Goal: Transaction & Acquisition: Purchase product/service

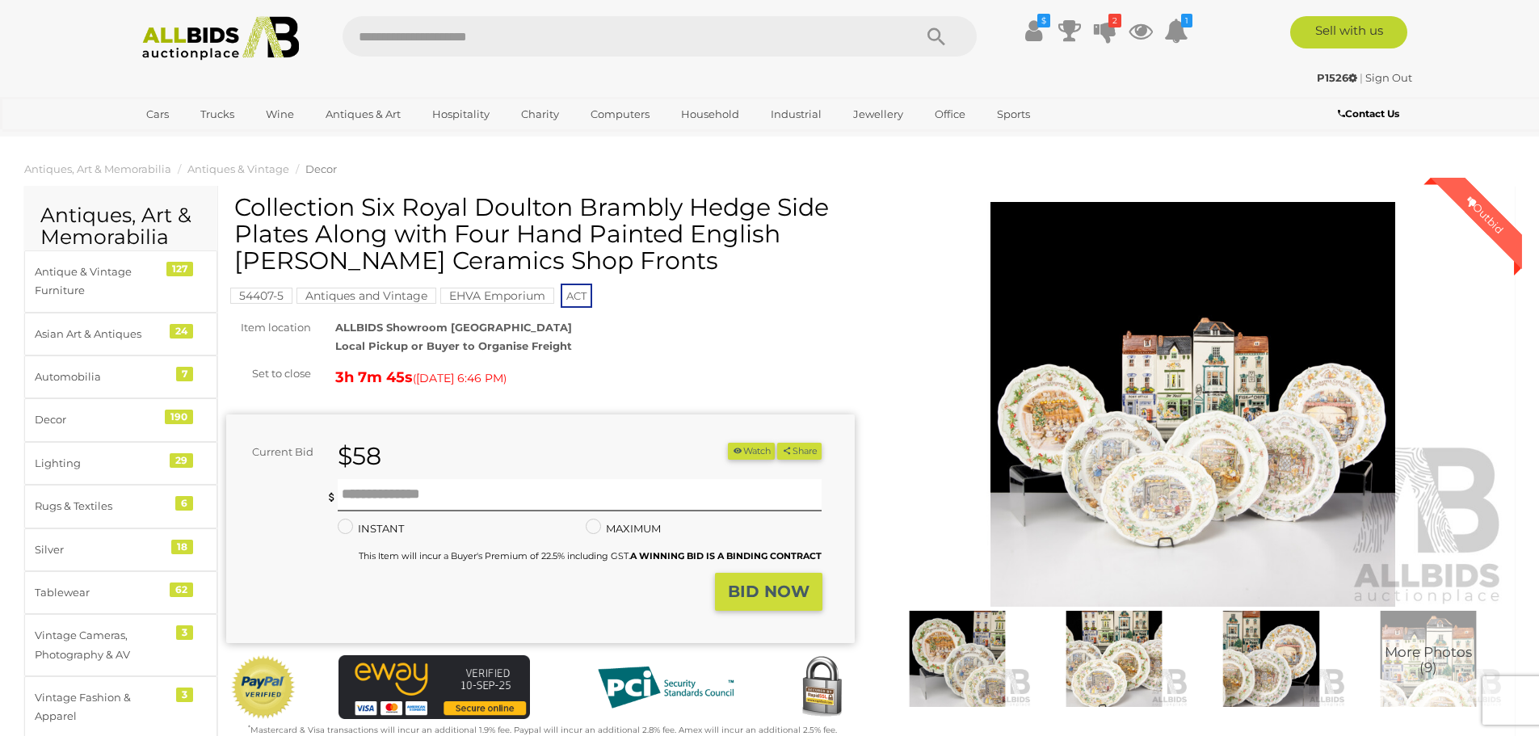
click at [1233, 335] on img at bounding box center [1193, 404] width 629 height 405
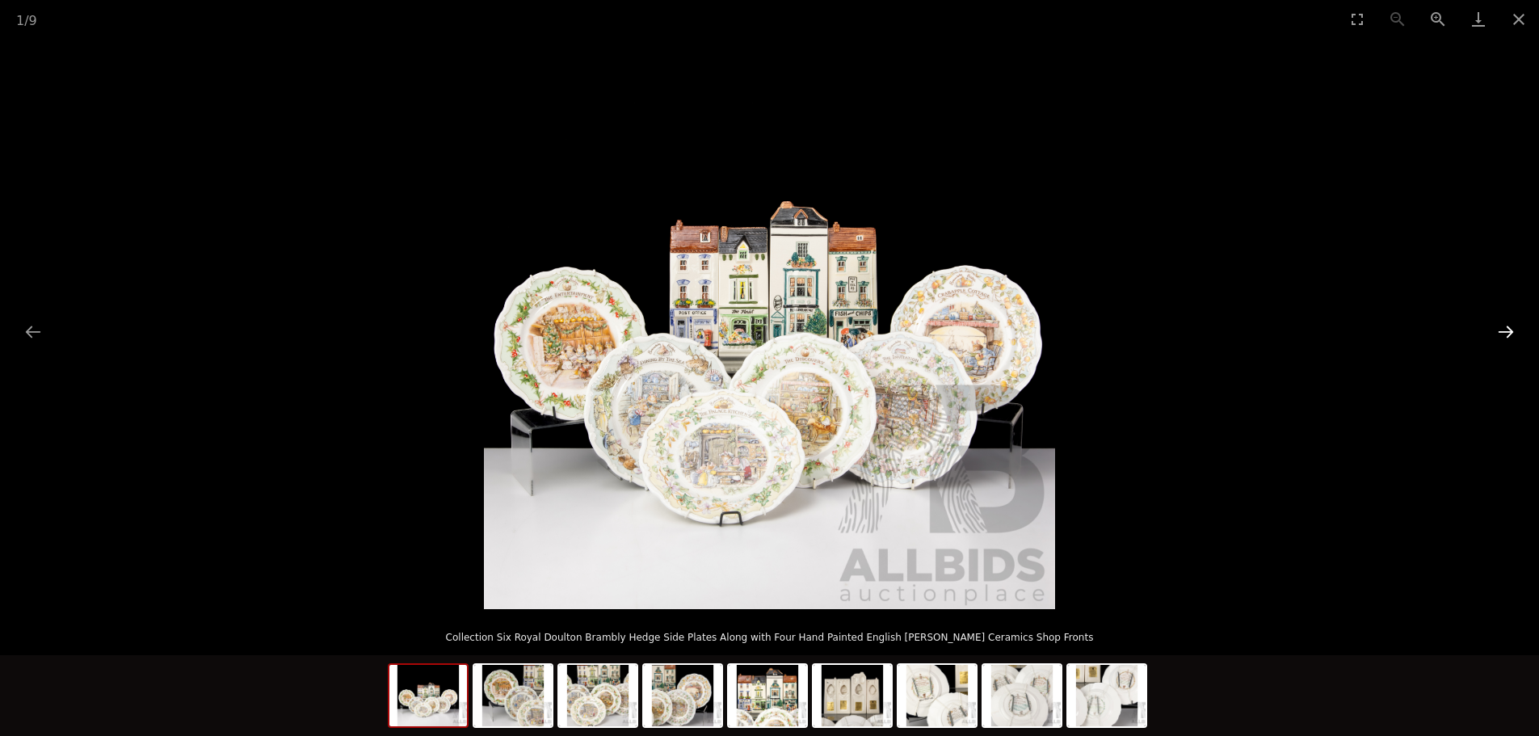
click at [1506, 334] on button "Next slide" at bounding box center [1506, 332] width 34 height 32
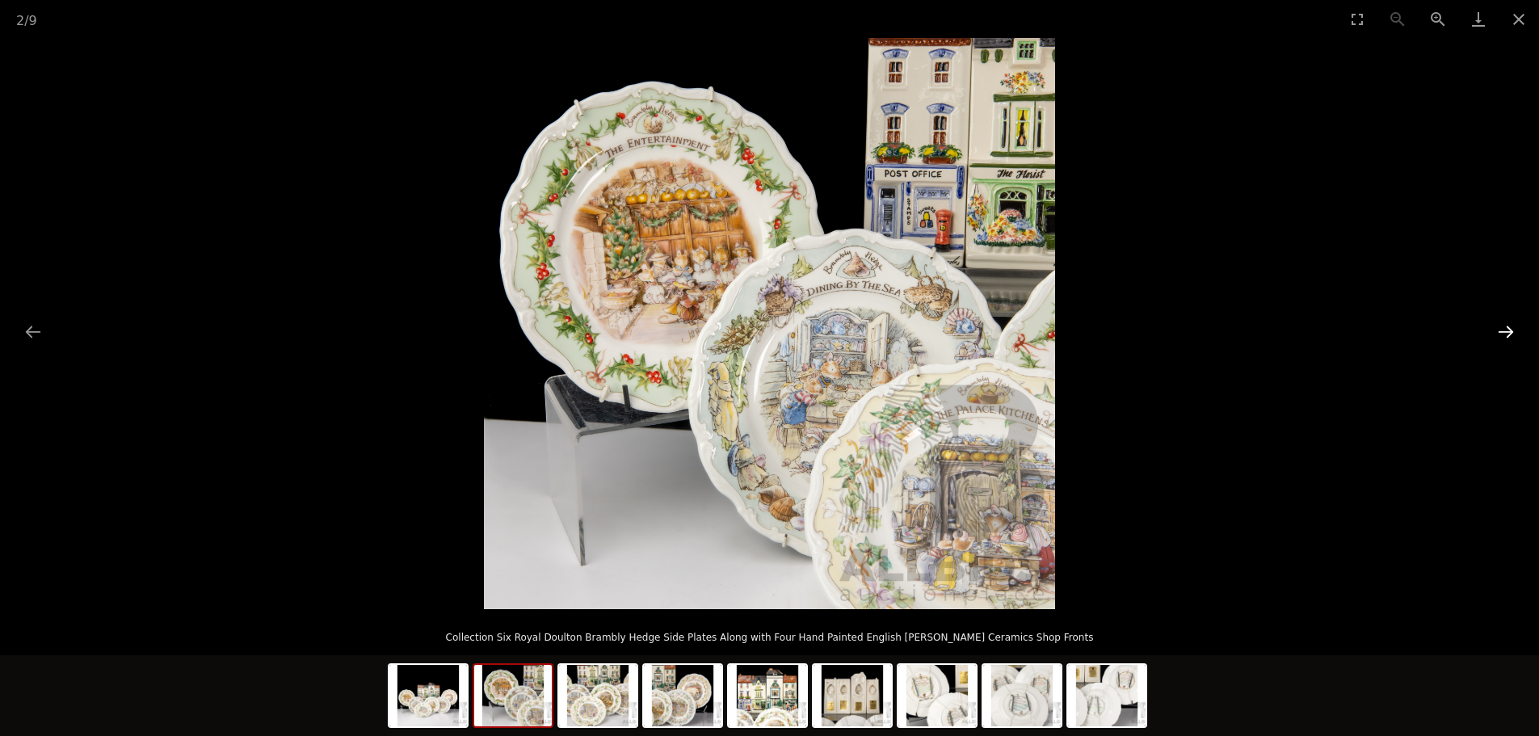
click at [1506, 334] on button "Next slide" at bounding box center [1506, 332] width 34 height 32
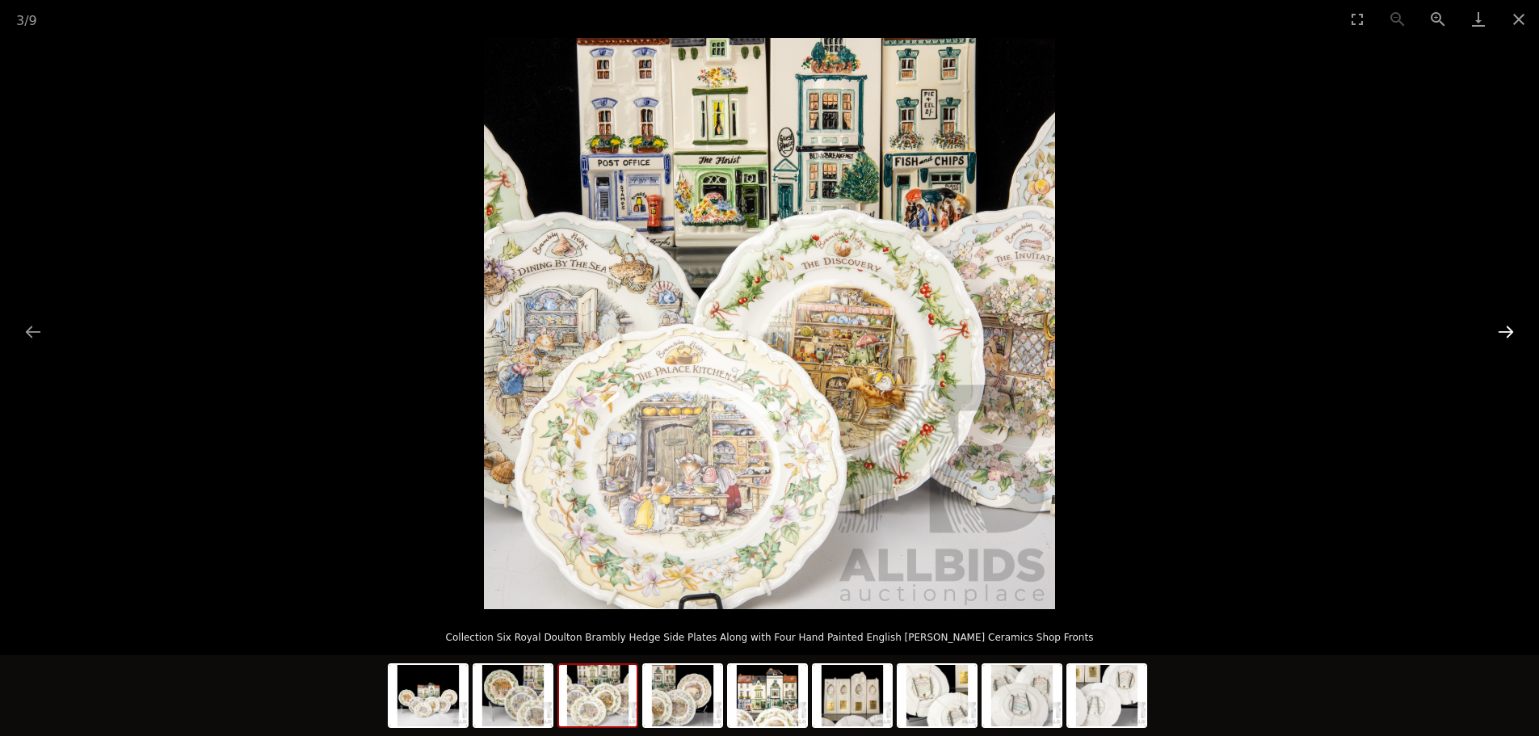
click at [1506, 334] on button "Next slide" at bounding box center [1506, 332] width 34 height 32
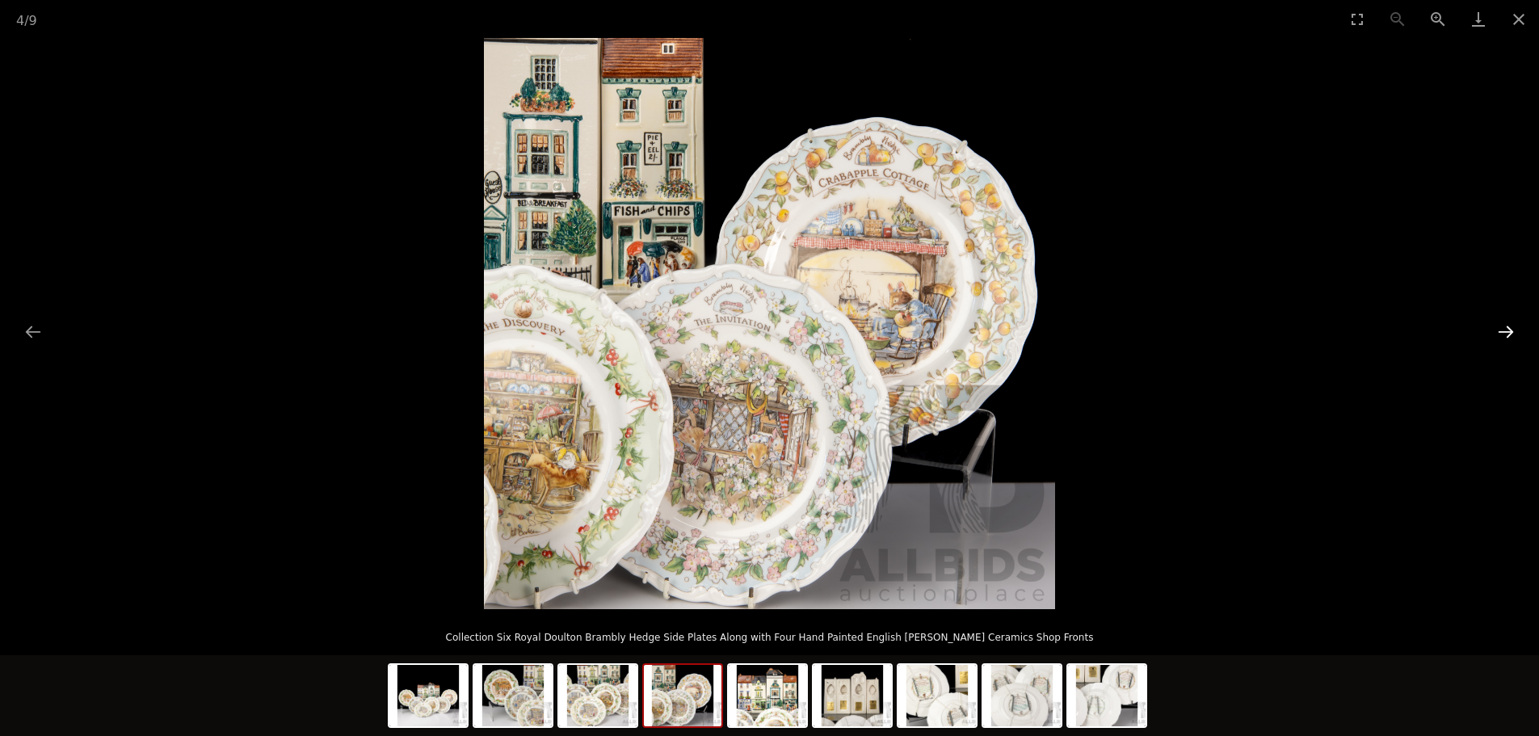
click at [1506, 334] on button "Next slide" at bounding box center [1506, 332] width 34 height 32
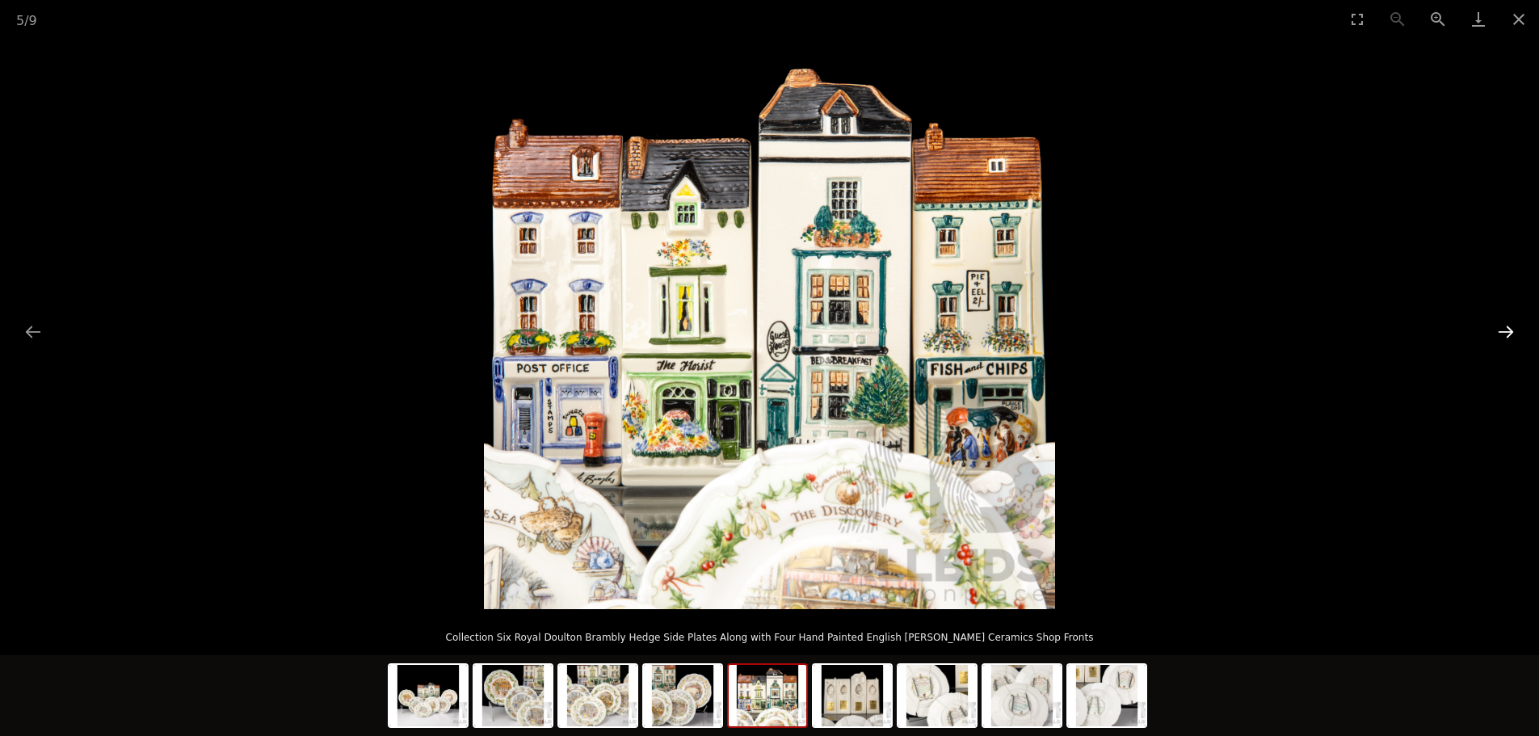
click at [1506, 334] on button "Next slide" at bounding box center [1506, 332] width 34 height 32
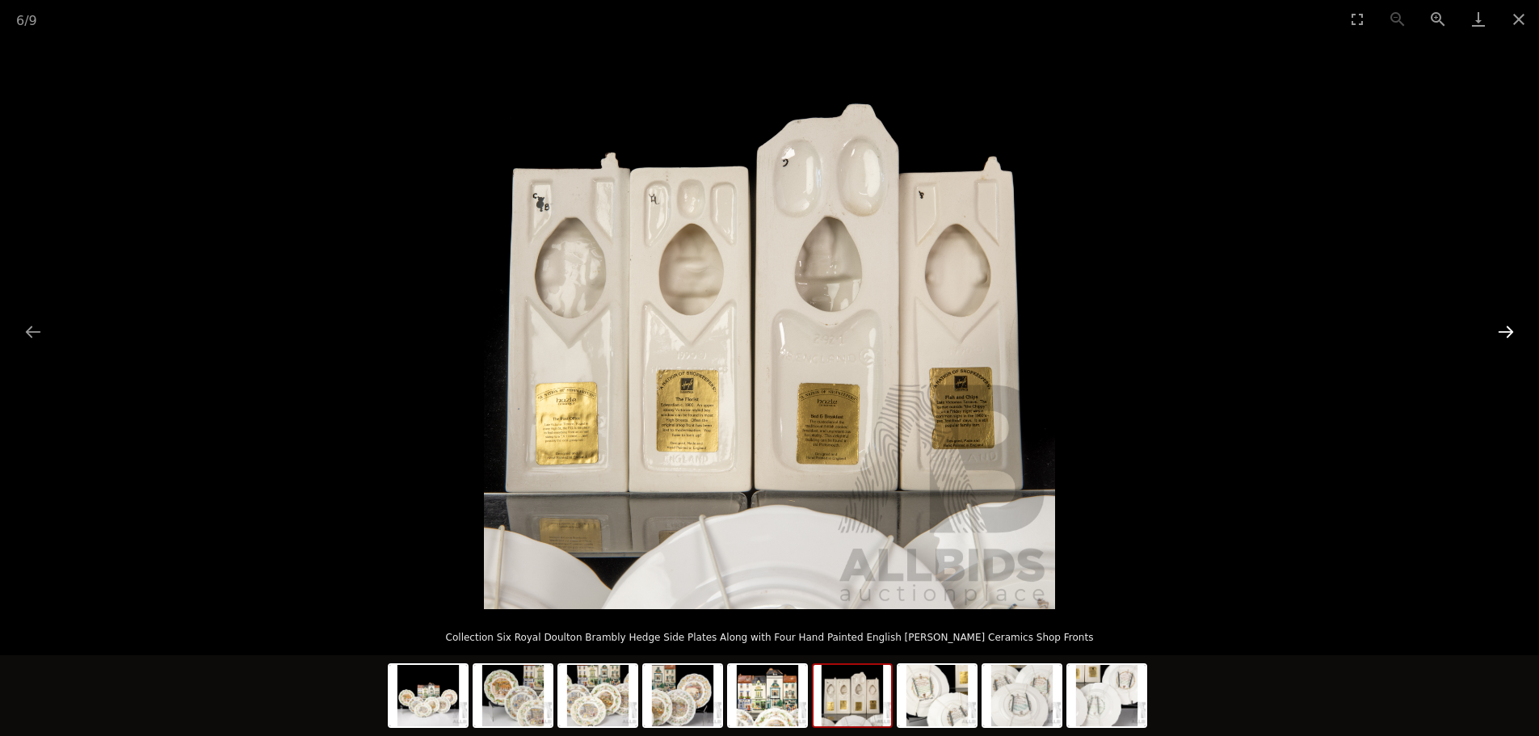
click at [1506, 334] on button "Next slide" at bounding box center [1506, 332] width 34 height 32
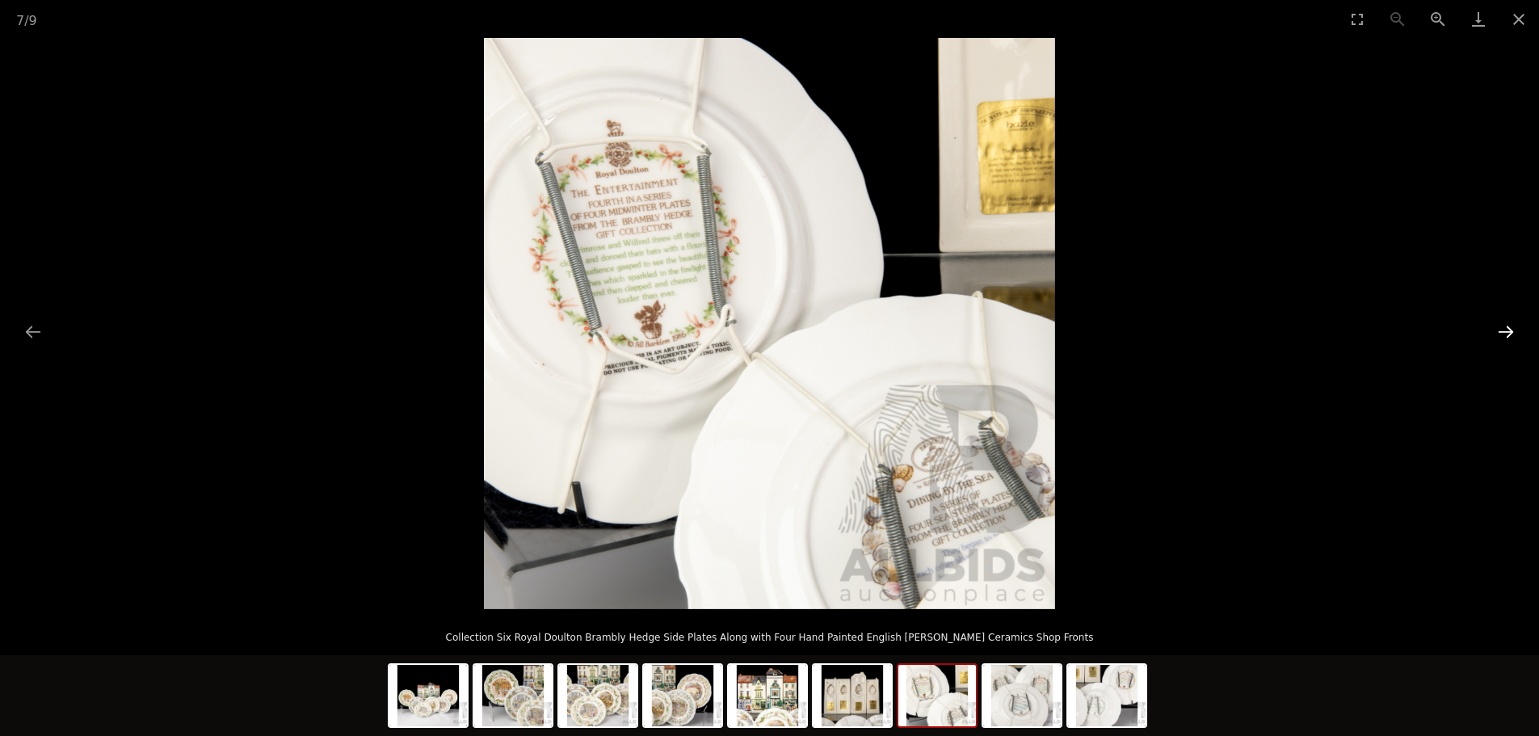
click at [1506, 334] on button "Next slide" at bounding box center [1506, 332] width 34 height 32
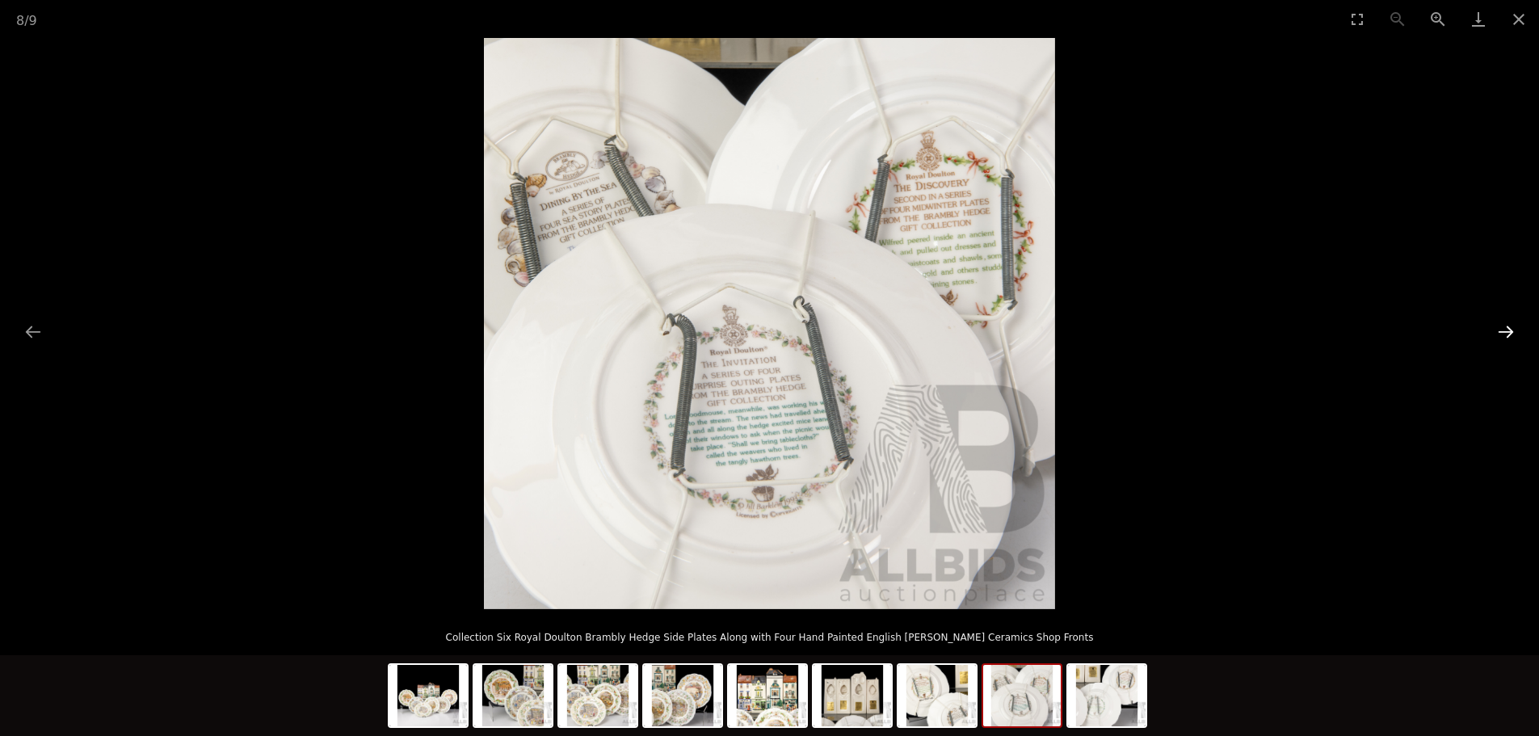
click at [1506, 334] on button "Next slide" at bounding box center [1506, 332] width 34 height 32
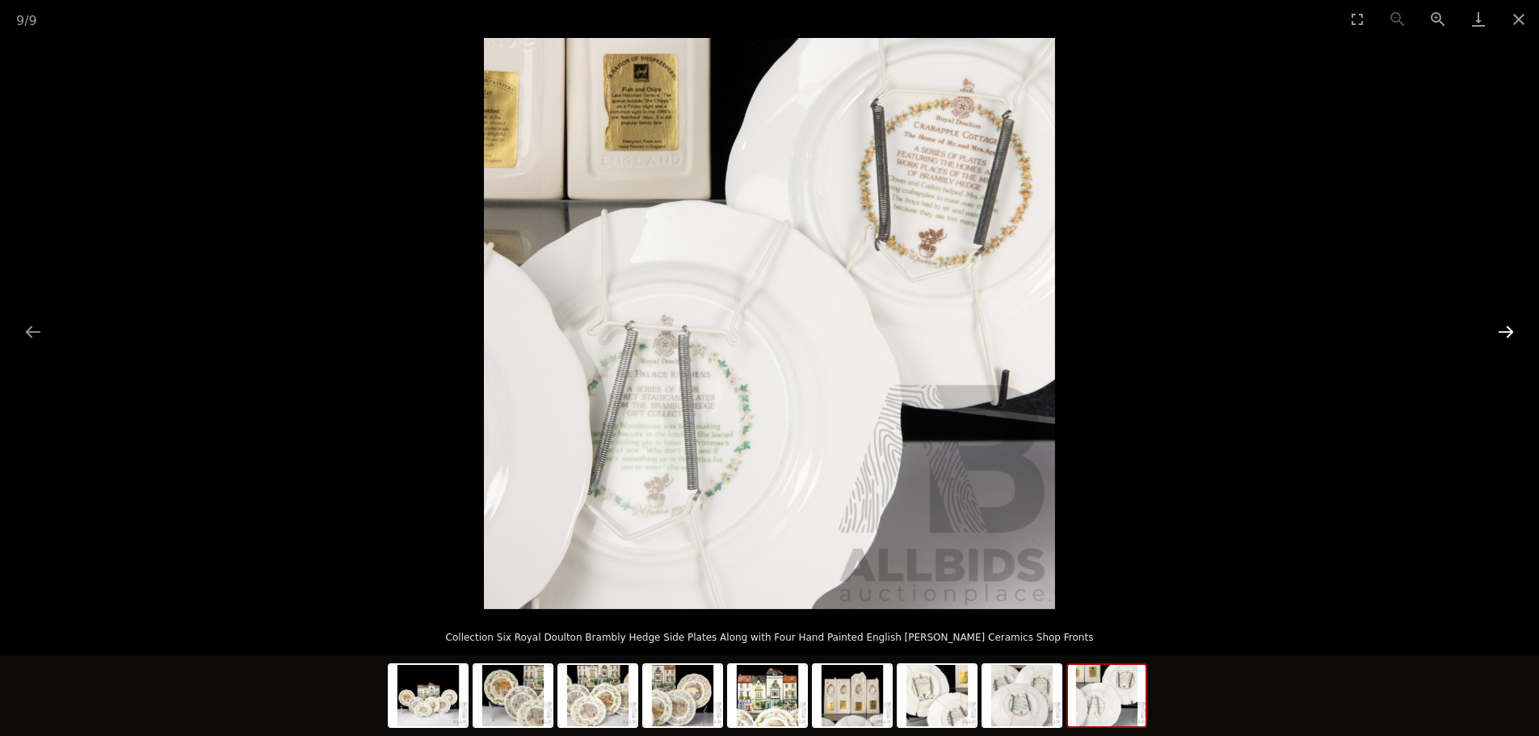
click at [1506, 334] on button "Next slide" at bounding box center [1506, 332] width 34 height 32
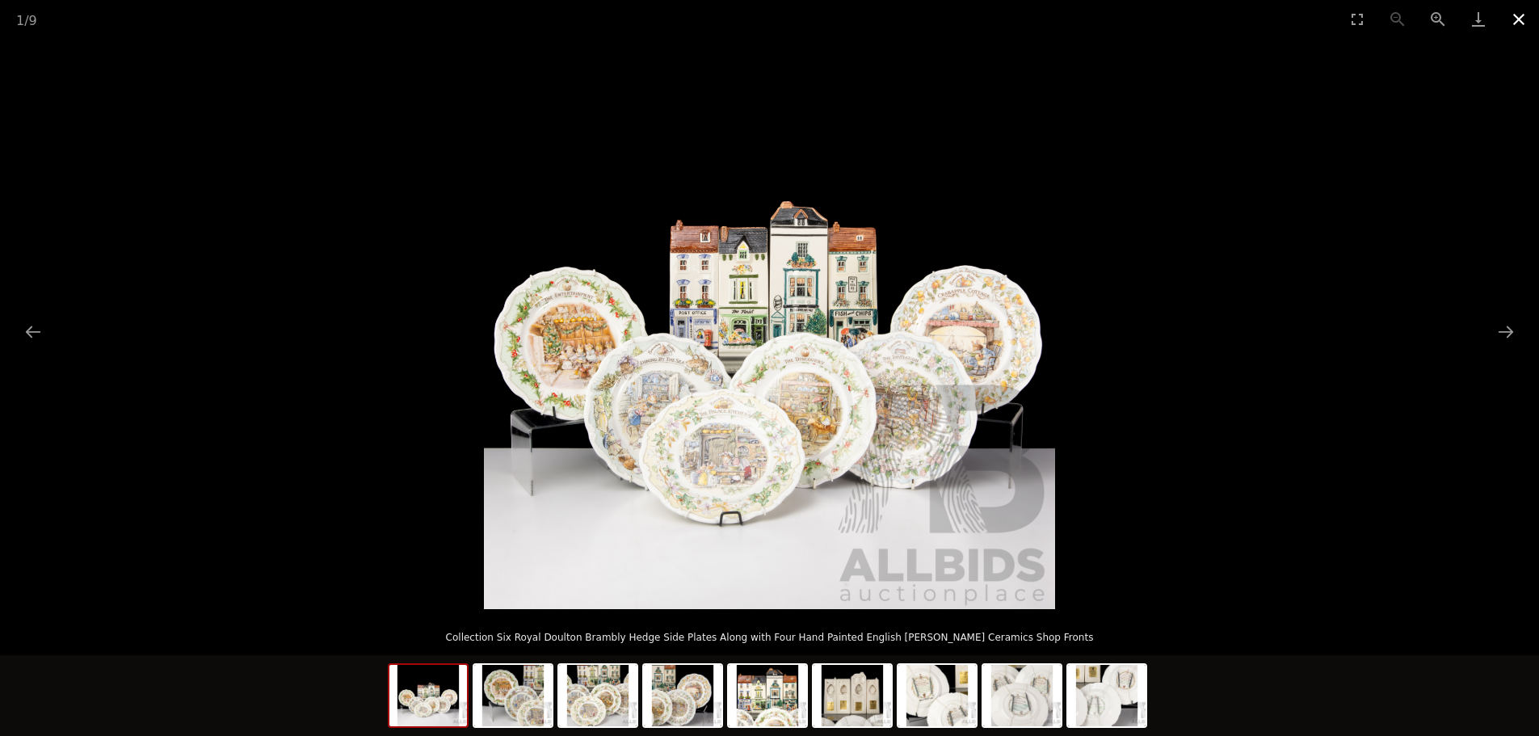
drag, startPoint x: 1520, startPoint y: 16, endPoint x: 1508, endPoint y: 30, distance: 17.8
click at [1521, 16] on button "Close gallery" at bounding box center [1519, 19] width 40 height 38
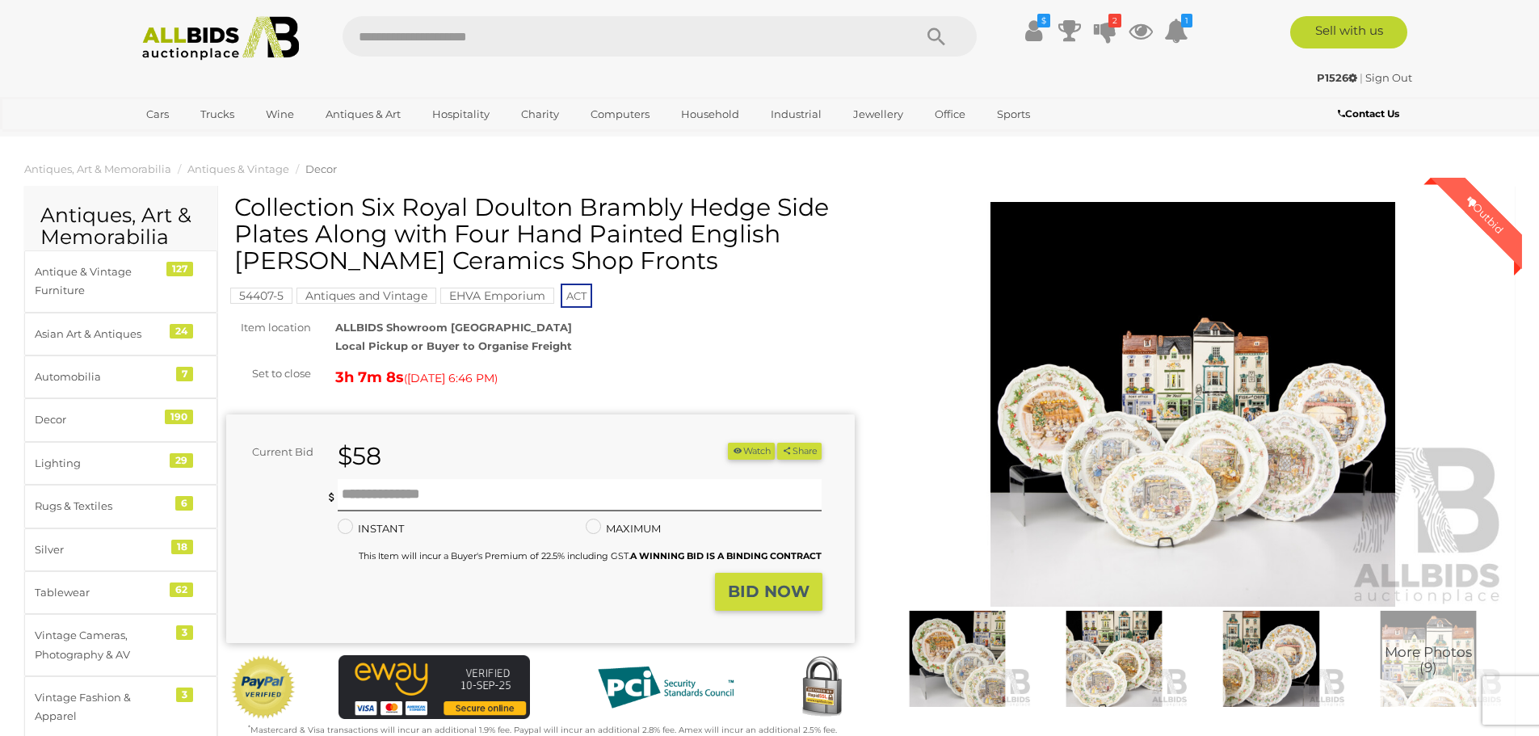
drag, startPoint x: 452, startPoint y: 235, endPoint x: 557, endPoint y: 253, distance: 106.5
click at [570, 262] on h1 "Collection Six Royal Doulton Brambly Hedge Side Plates Along with Four Hand Pai…" at bounding box center [542, 234] width 616 height 80
click at [921, 220] on img at bounding box center [1193, 404] width 629 height 405
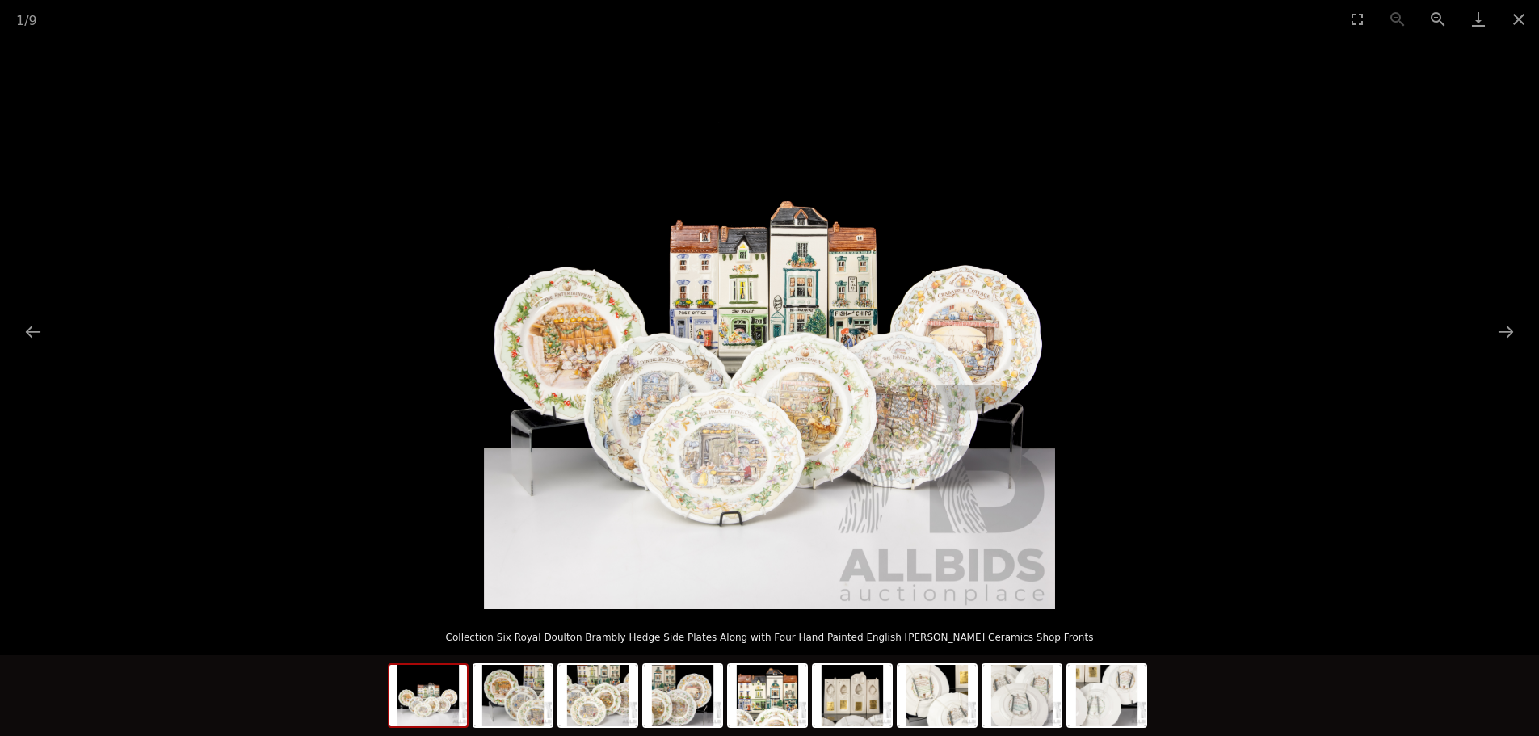
scroll to position [485, 0]
click at [1518, 18] on button "Close gallery" at bounding box center [1519, 19] width 40 height 38
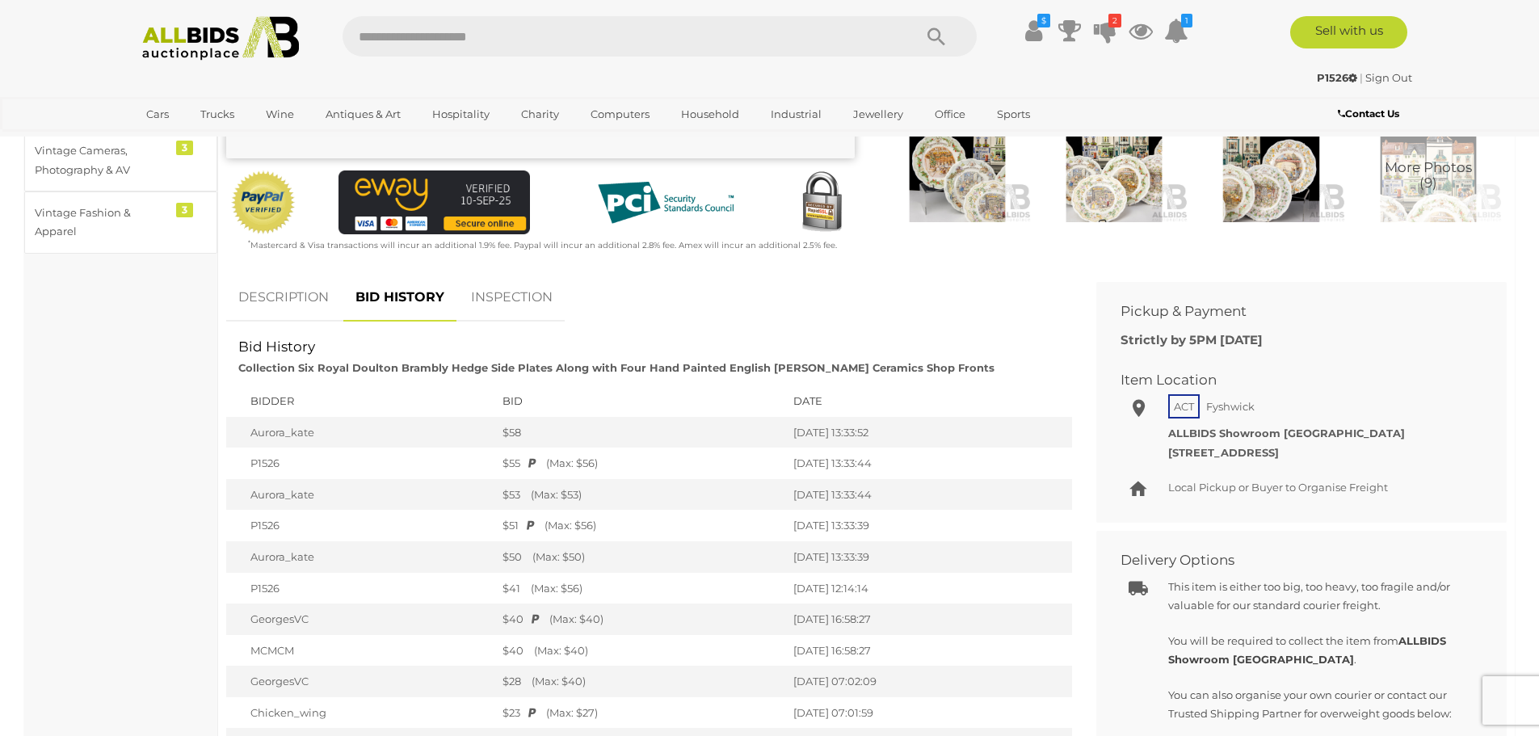
scroll to position [0, 0]
